Goal: Task Accomplishment & Management: Use online tool/utility

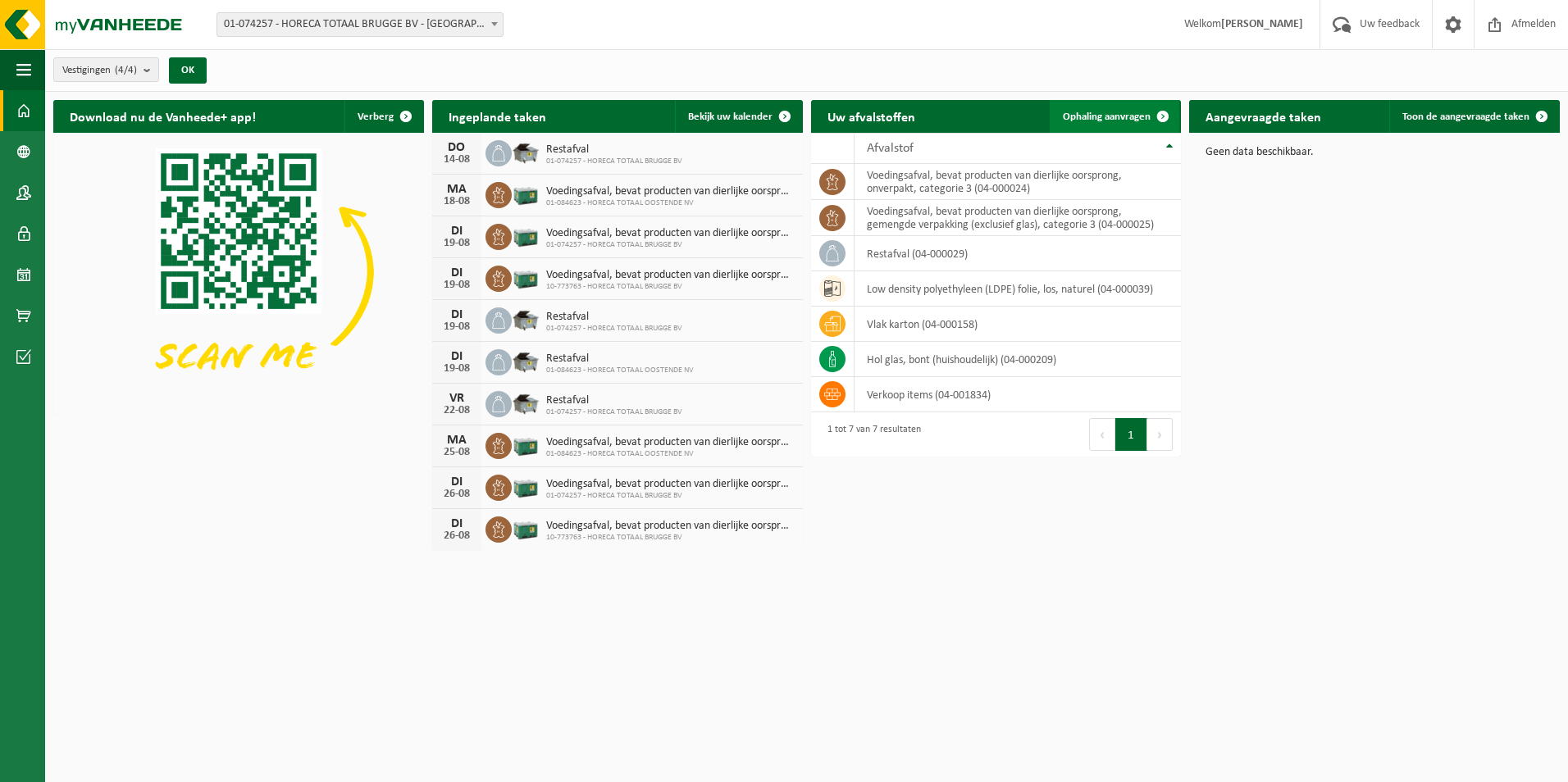
click at [1121, 114] on span "Ophaling aanvragen" at bounding box center [1106, 117] width 88 height 11
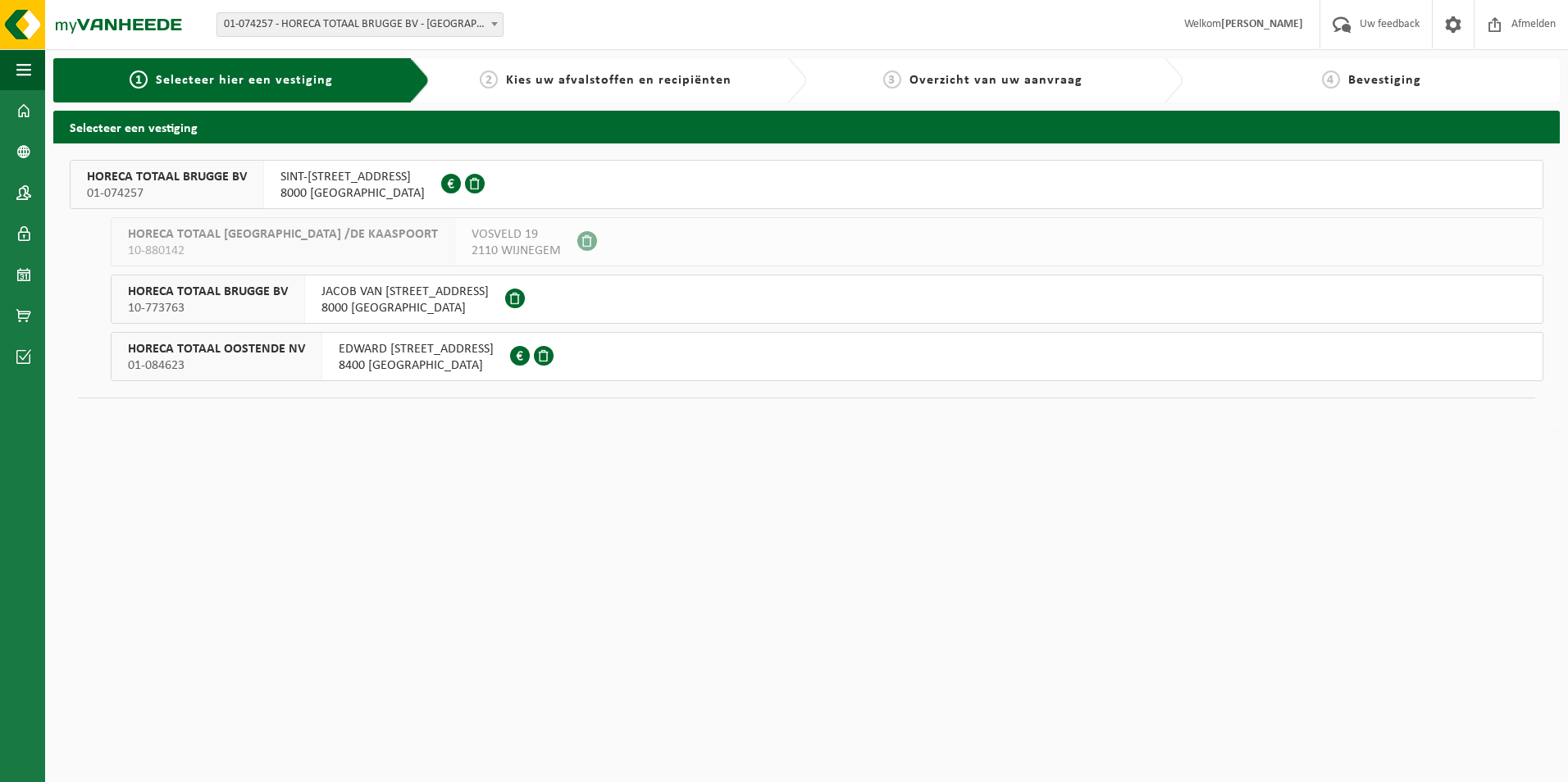
click at [256, 303] on span "10-773763" at bounding box center [208, 308] width 160 height 17
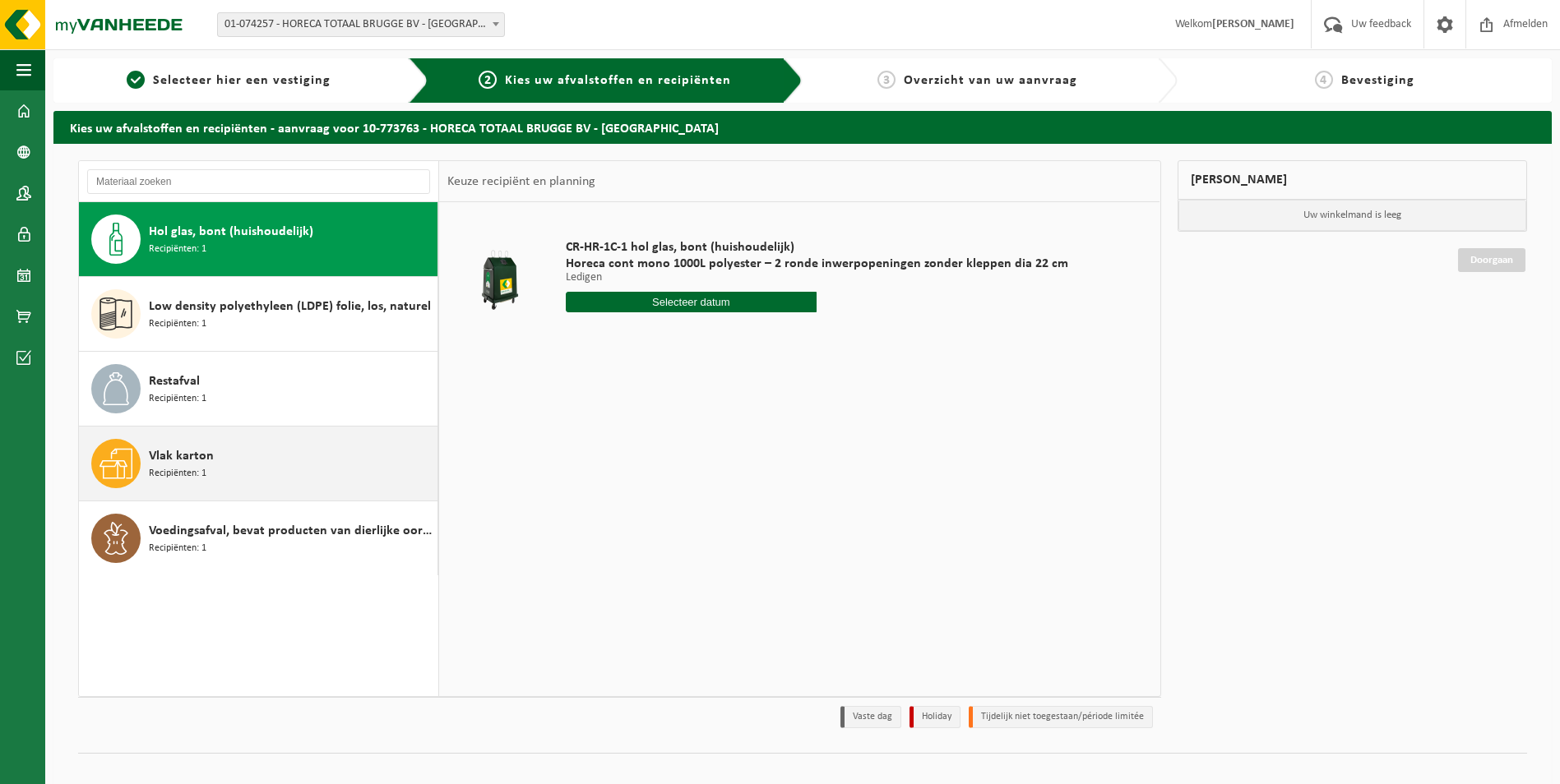
click at [227, 461] on div "Vlak karton Recipiënten: 1" at bounding box center [291, 463] width 285 height 49
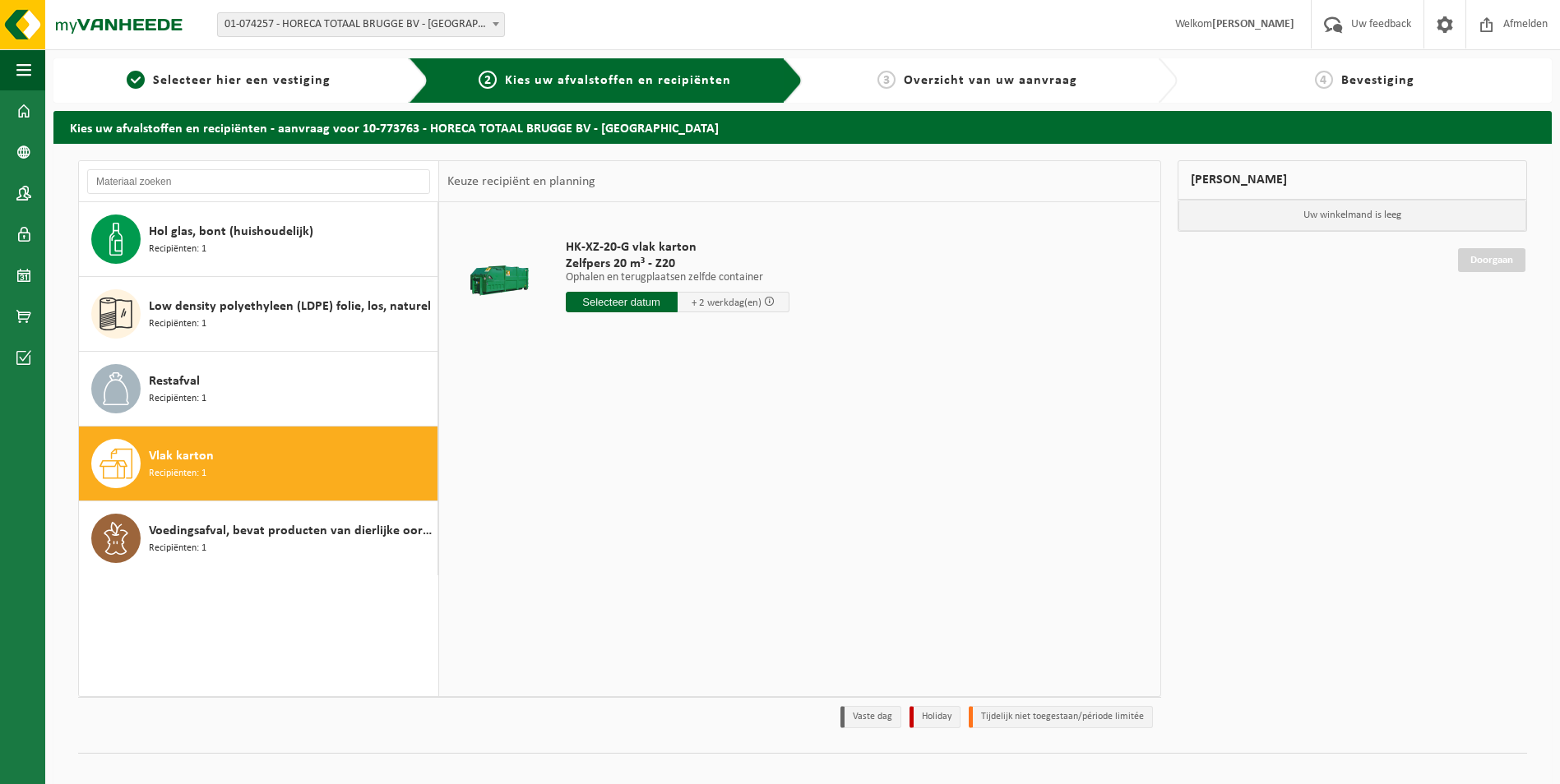
click at [628, 303] on input "text" at bounding box center [621, 302] width 112 height 20
click at [587, 473] on div "18" at bounding box center [581, 474] width 29 height 26
type input "Van 2025-08-18"
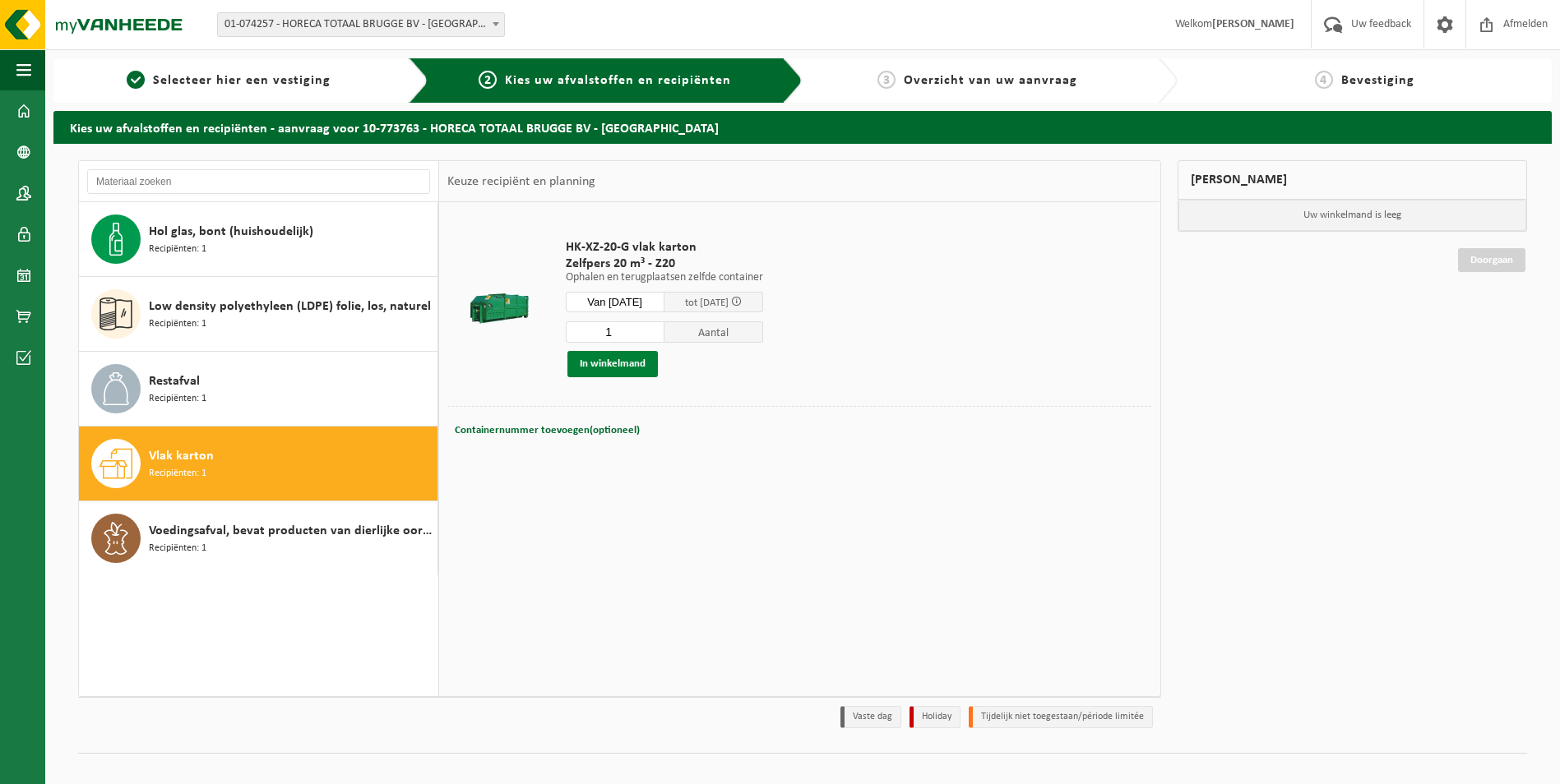
click at [632, 360] on button "In winkelmand" at bounding box center [613, 364] width 91 height 26
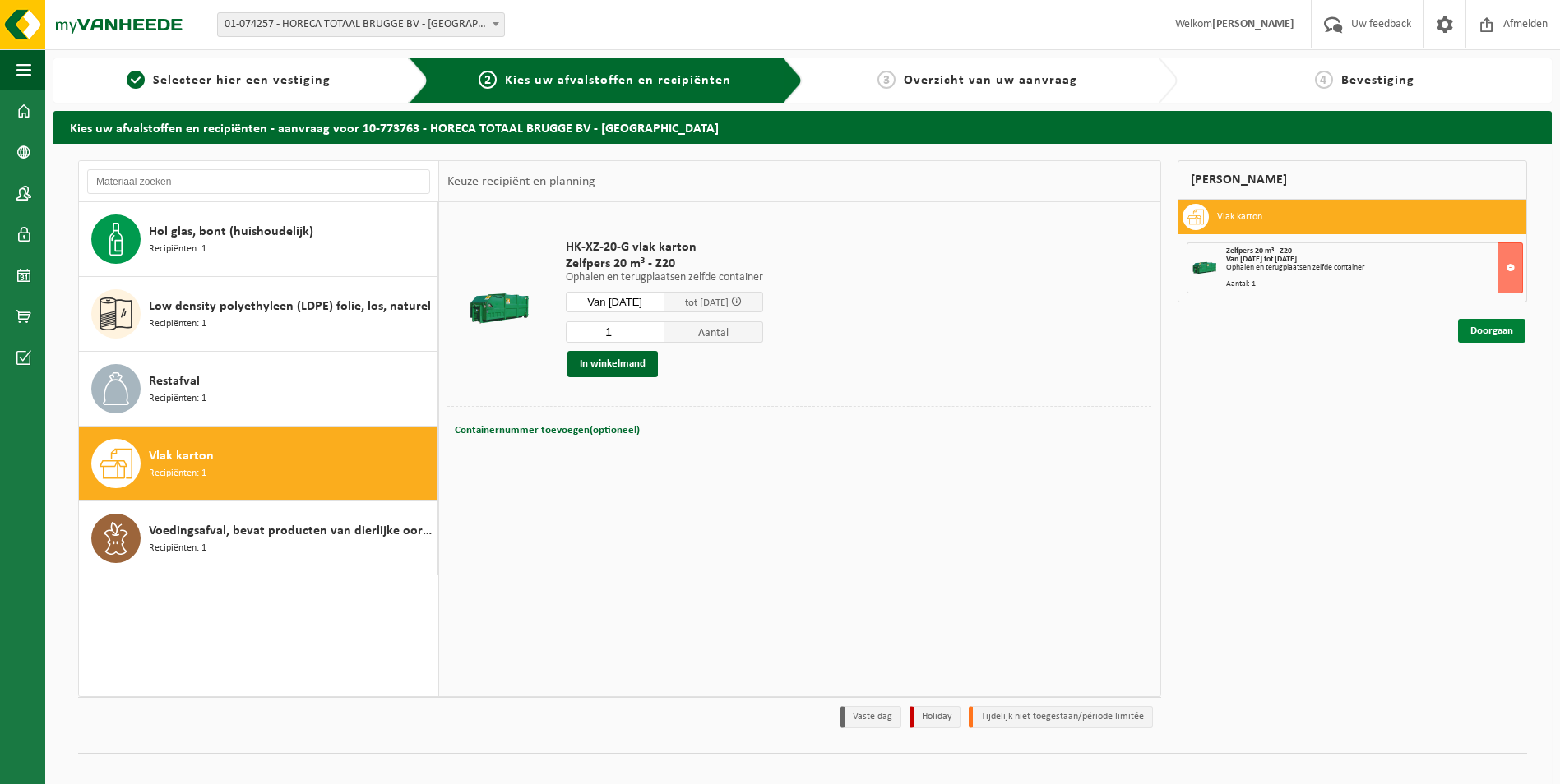
click at [1484, 323] on link "Doorgaan" at bounding box center [1491, 331] width 68 height 24
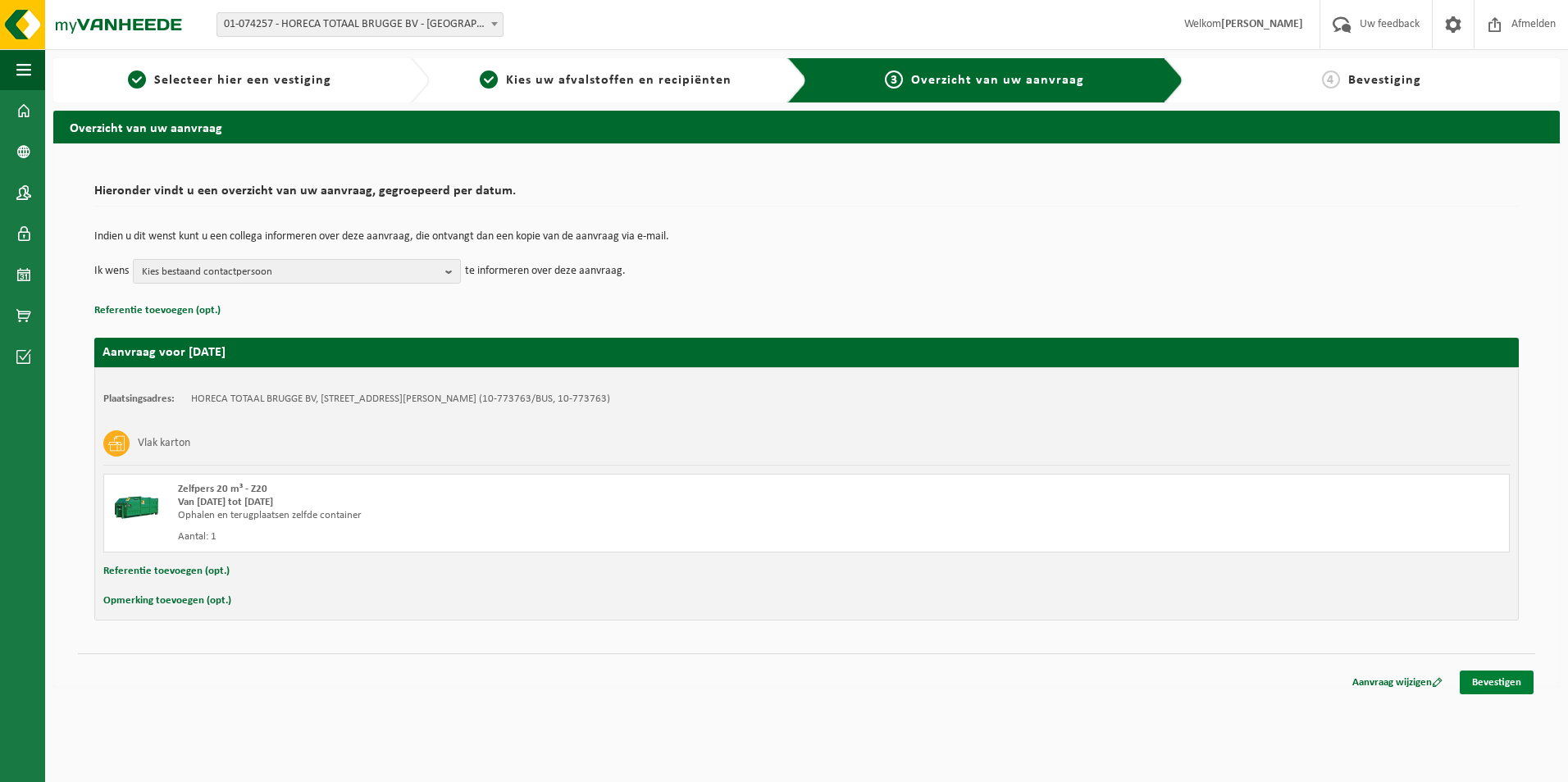
click at [1494, 685] on link "Bevestigen" at bounding box center [1497, 682] width 74 height 24
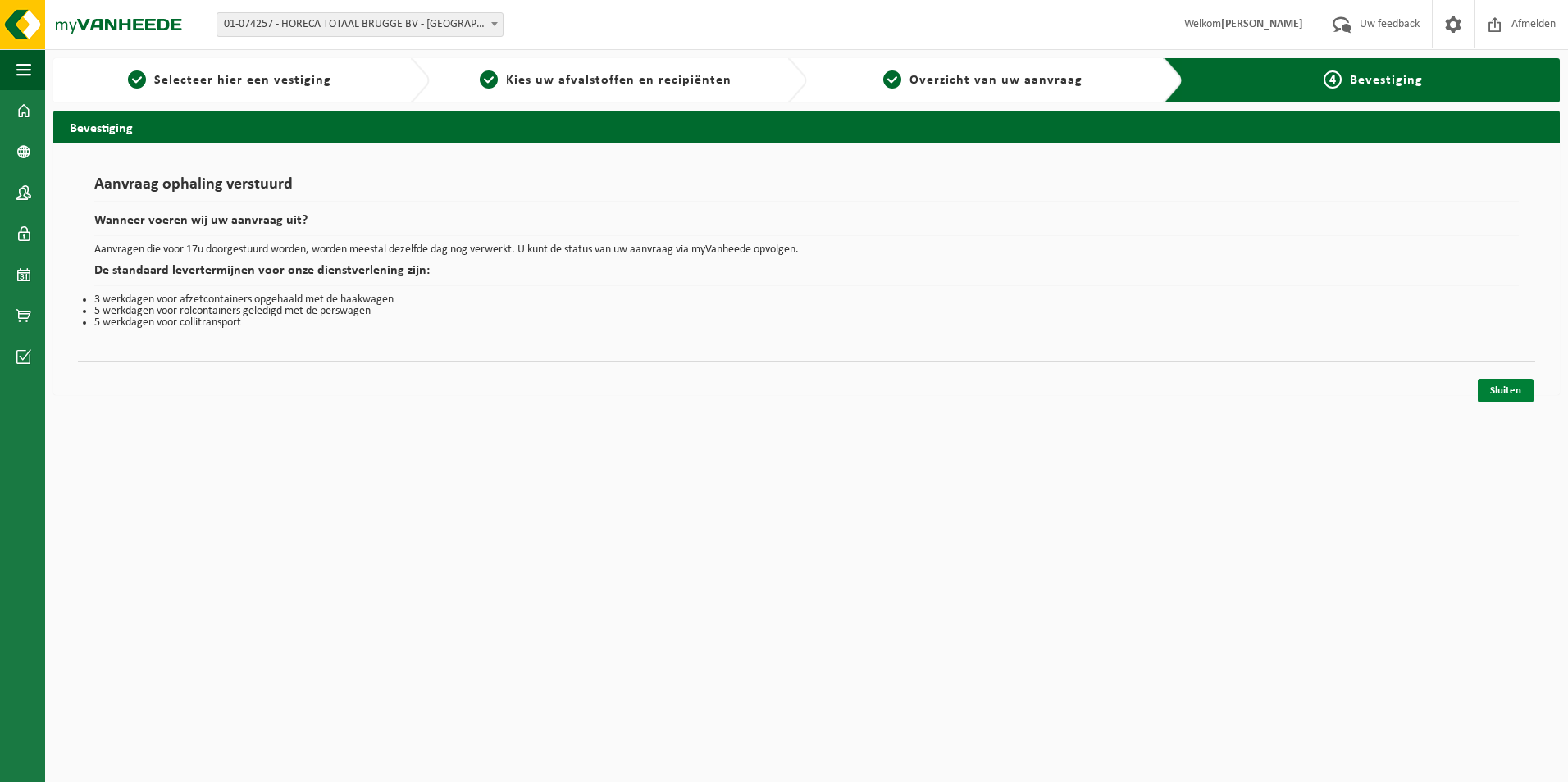
click at [1497, 398] on link "Sluiten" at bounding box center [1505, 391] width 55 height 24
